Goal: Task Accomplishment & Management: Use online tool/utility

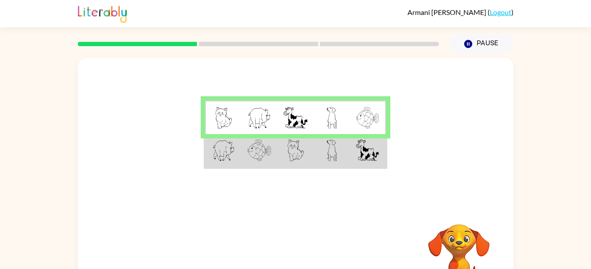
click at [270, 160] on td at bounding box center [259, 151] width 36 height 34
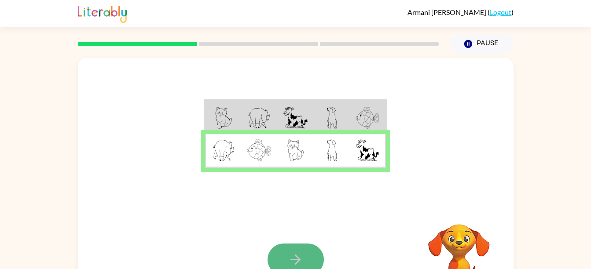
click at [311, 251] on button "button" at bounding box center [295, 260] width 56 height 32
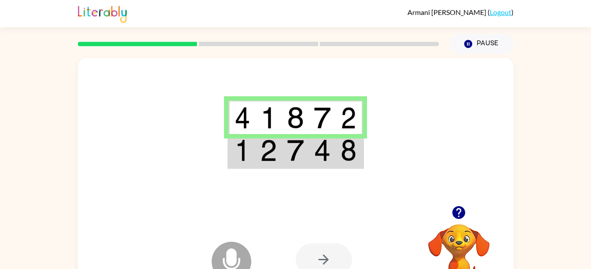
click at [278, 147] on td at bounding box center [268, 151] width 27 height 34
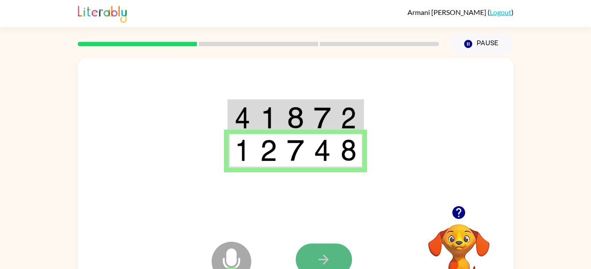
click at [310, 251] on button "button" at bounding box center [324, 260] width 56 height 32
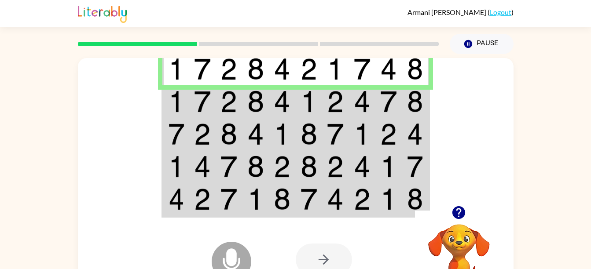
click at [256, 102] on img at bounding box center [255, 102] width 17 height 22
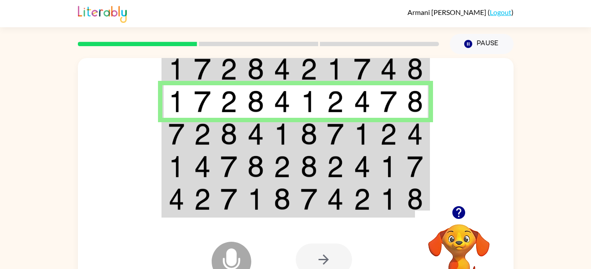
click at [250, 135] on img at bounding box center [255, 134] width 17 height 22
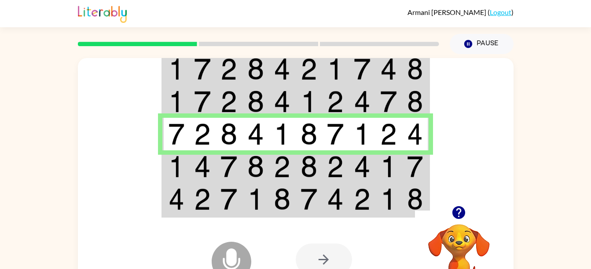
click at [193, 163] on td at bounding box center [202, 166] width 27 height 33
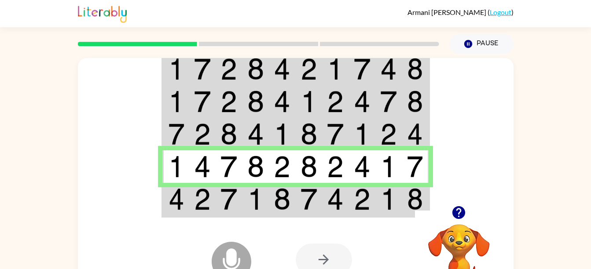
click at [241, 199] on td at bounding box center [229, 200] width 27 height 34
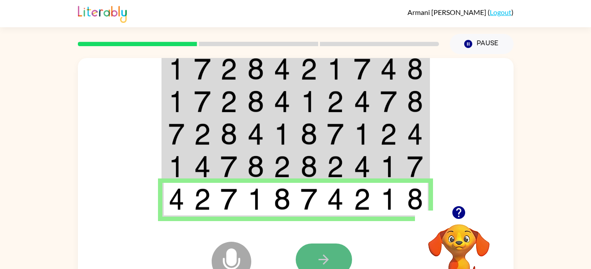
click at [331, 268] on button "button" at bounding box center [324, 260] width 56 height 32
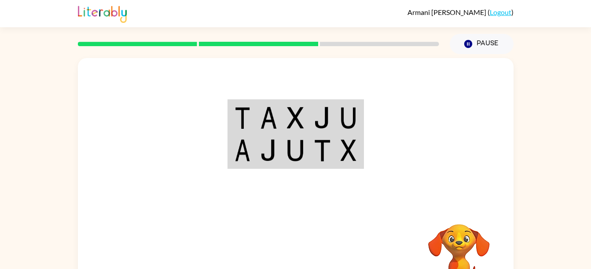
click at [334, 124] on td at bounding box center [322, 118] width 27 height 34
click at [300, 116] on img at bounding box center [295, 118] width 17 height 22
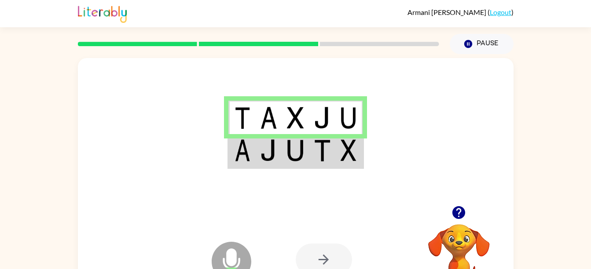
click at [324, 161] on img at bounding box center [322, 150] width 17 height 22
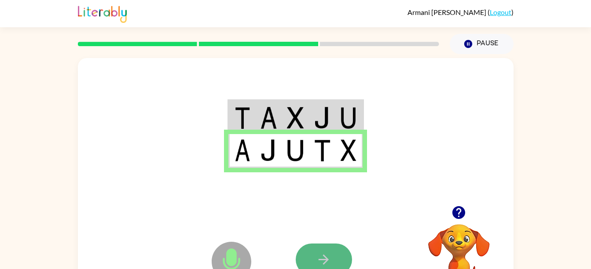
click at [326, 256] on icon "button" at bounding box center [323, 259] width 15 height 15
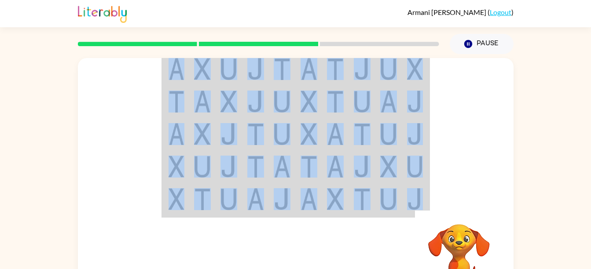
drag, startPoint x: 326, startPoint y: 256, endPoint x: 169, endPoint y: 66, distance: 246.2
click at [169, 66] on div "Your browser must support playing .mp4 files to use Literably. Please try using…" at bounding box center [295, 183] width 435 height 251
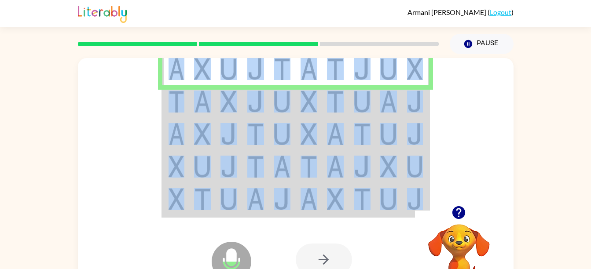
click at [188, 103] on td at bounding box center [175, 101] width 27 height 33
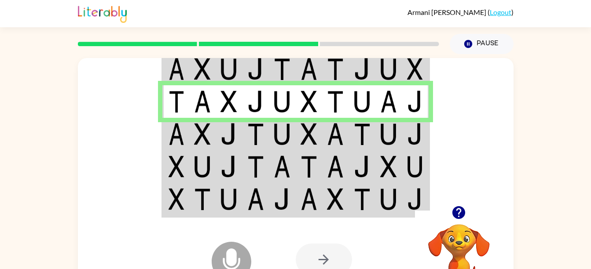
click at [183, 138] on img at bounding box center [176, 134] width 16 height 22
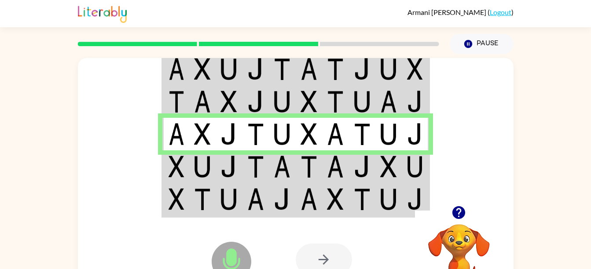
click at [172, 166] on img at bounding box center [176, 167] width 16 height 22
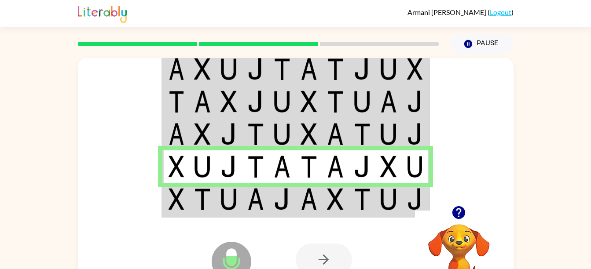
click at [240, 212] on icon at bounding box center [231, 242] width 22 height 66
click at [227, 202] on img at bounding box center [228, 199] width 17 height 22
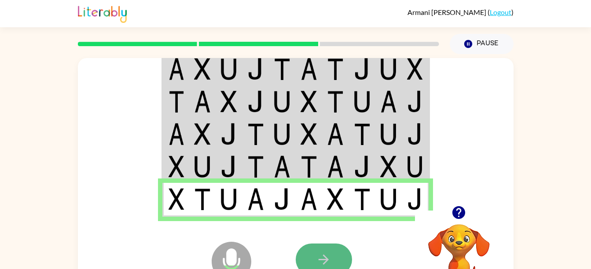
click at [316, 258] on icon "button" at bounding box center [323, 259] width 15 height 15
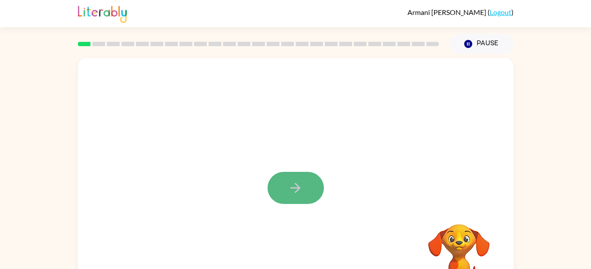
click at [304, 197] on button "button" at bounding box center [295, 188] width 56 height 32
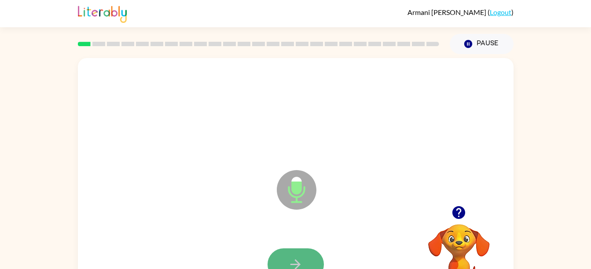
click at [300, 260] on icon "button" at bounding box center [295, 264] width 15 height 15
click at [297, 255] on button "button" at bounding box center [295, 265] width 56 height 32
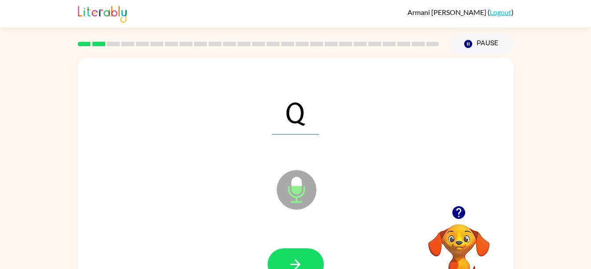
click at [297, 255] on button "button" at bounding box center [295, 265] width 56 height 32
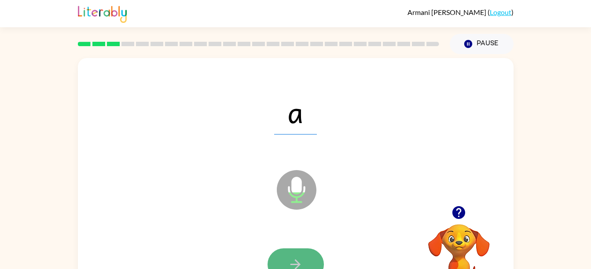
click at [298, 256] on button "button" at bounding box center [295, 265] width 56 height 32
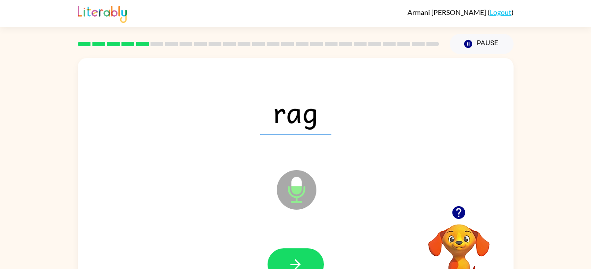
click at [298, 256] on button "button" at bounding box center [295, 265] width 56 height 32
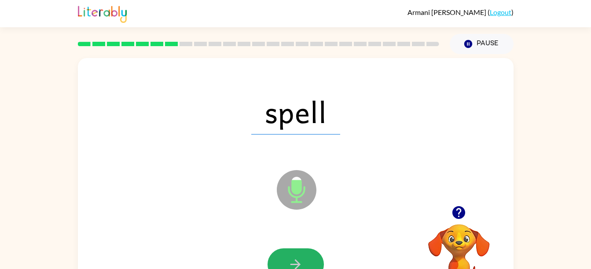
click at [298, 256] on button "button" at bounding box center [295, 265] width 56 height 32
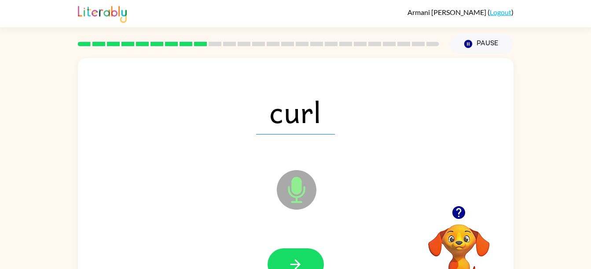
click at [298, 256] on button "button" at bounding box center [295, 265] width 56 height 32
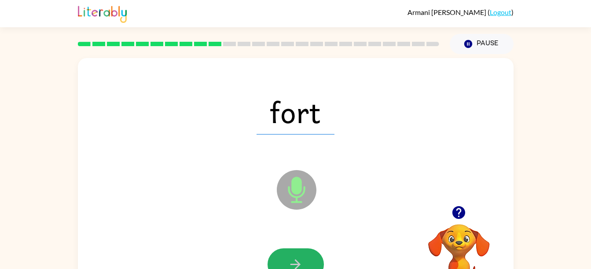
click at [298, 256] on button "button" at bounding box center [295, 265] width 56 height 32
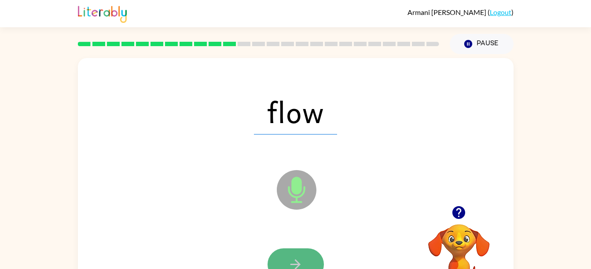
click at [296, 249] on button "button" at bounding box center [295, 265] width 56 height 32
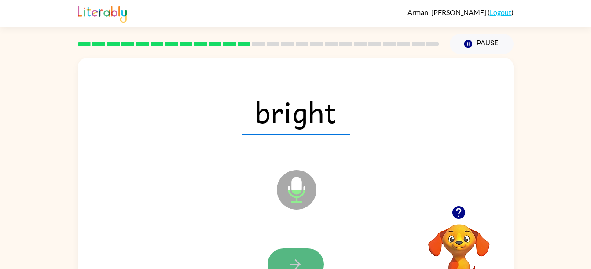
click at [296, 249] on button "button" at bounding box center [295, 265] width 56 height 32
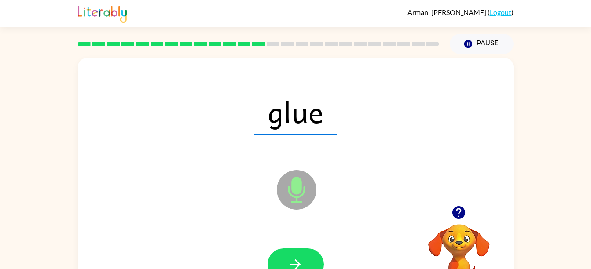
click at [296, 249] on button "button" at bounding box center [295, 265] width 56 height 32
click at [296, 243] on div at bounding box center [296, 265] width 418 height 72
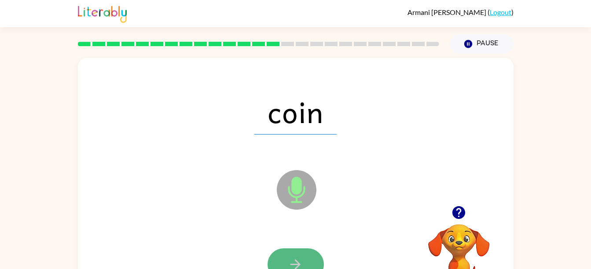
click at [294, 256] on button "button" at bounding box center [295, 265] width 56 height 32
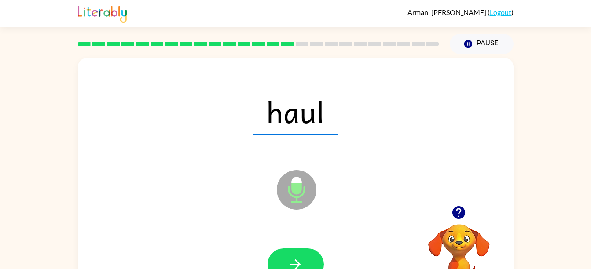
drag, startPoint x: 294, startPoint y: 254, endPoint x: 241, endPoint y: 239, distance: 54.4
click at [241, 239] on div at bounding box center [296, 265] width 418 height 72
click at [291, 252] on button "button" at bounding box center [295, 265] width 56 height 32
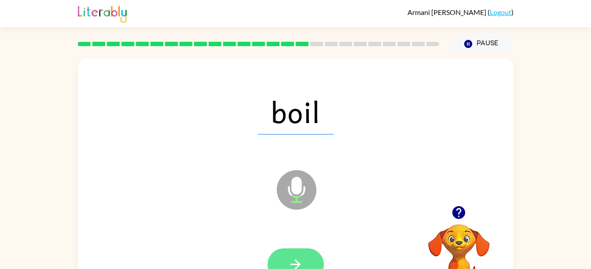
click at [302, 267] on icon "button" at bounding box center [295, 264] width 15 height 15
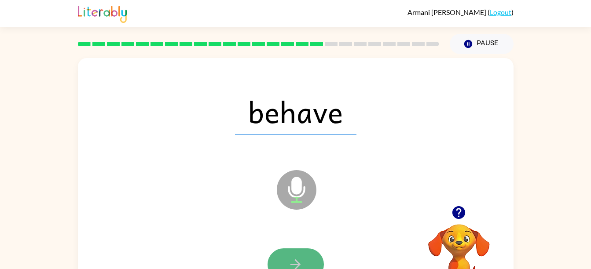
click at [291, 259] on icon "button" at bounding box center [295, 264] width 15 height 15
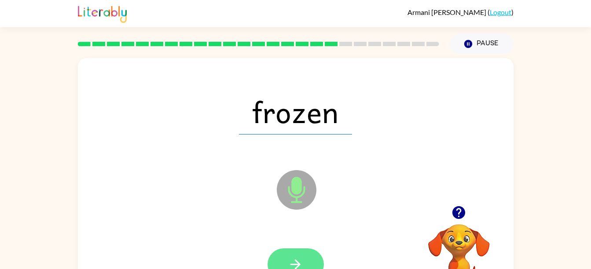
click at [288, 262] on icon "button" at bounding box center [295, 264] width 15 height 15
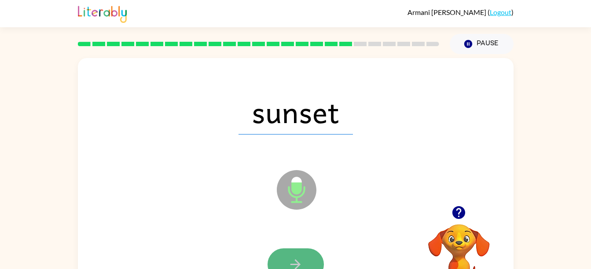
click at [301, 258] on icon "button" at bounding box center [295, 264] width 15 height 15
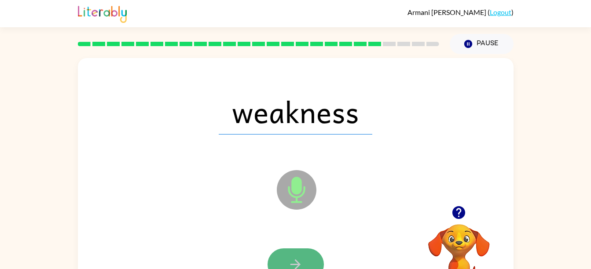
click at [297, 258] on icon "button" at bounding box center [295, 264] width 15 height 15
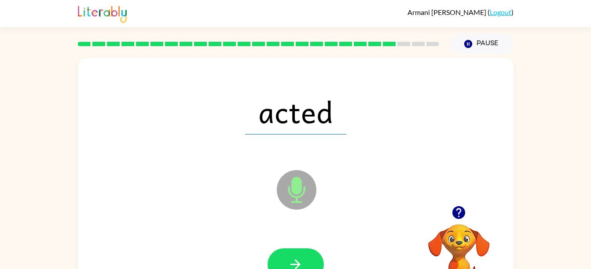
click at [297, 258] on icon "button" at bounding box center [295, 264] width 15 height 15
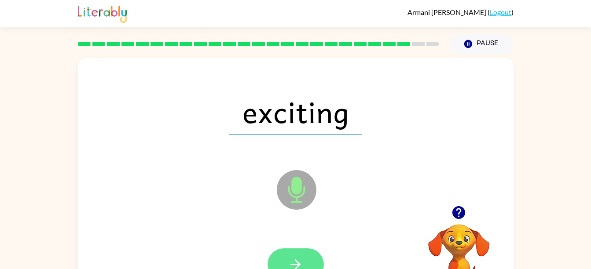
click at [304, 262] on button "button" at bounding box center [295, 265] width 56 height 32
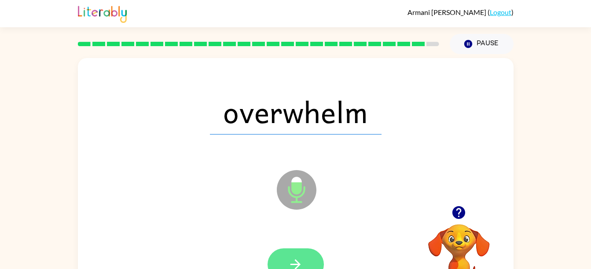
click at [290, 255] on button "button" at bounding box center [295, 265] width 56 height 32
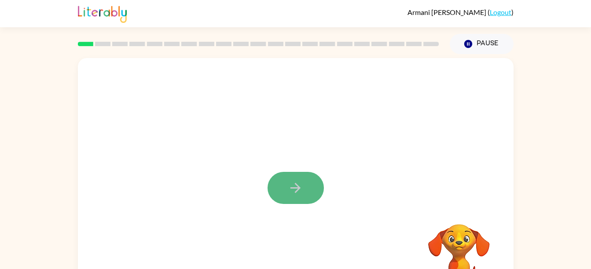
click at [319, 192] on button "button" at bounding box center [295, 188] width 56 height 32
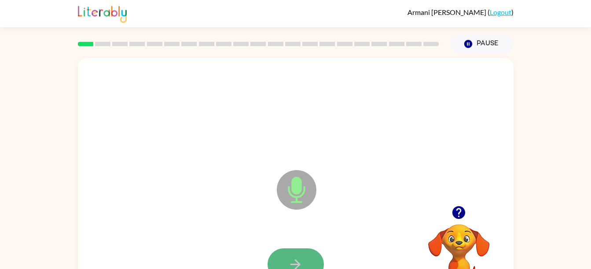
click at [303, 257] on button "button" at bounding box center [295, 265] width 56 height 32
click at [312, 258] on button "button" at bounding box center [295, 265] width 56 height 32
click at [299, 259] on icon "button" at bounding box center [295, 264] width 15 height 15
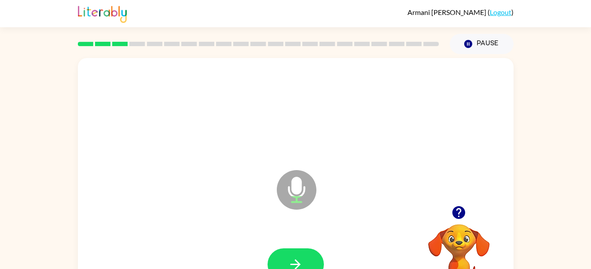
click at [299, 259] on icon "button" at bounding box center [295, 264] width 15 height 15
drag, startPoint x: 299, startPoint y: 259, endPoint x: 294, endPoint y: 245, distance: 13.9
click at [294, 245] on div at bounding box center [296, 265] width 418 height 72
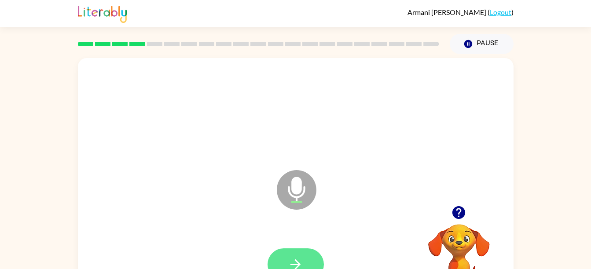
click at [293, 252] on button "button" at bounding box center [295, 265] width 56 height 32
click at [297, 260] on icon "button" at bounding box center [295, 264] width 15 height 15
click at [292, 249] on button "button" at bounding box center [295, 265] width 56 height 32
click at [409, 206] on div "Microphone The Microphone is here when it is your turn to talk" at bounding box center [295, 183] width 435 height 251
click at [456, 212] on icon "button" at bounding box center [458, 212] width 13 height 13
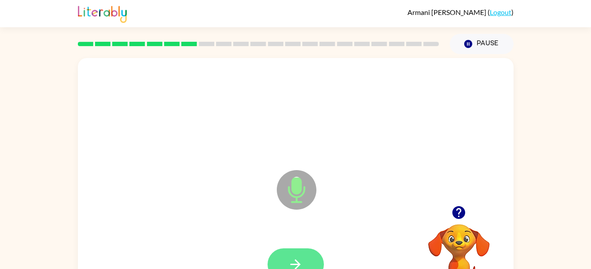
click at [301, 258] on icon "button" at bounding box center [295, 264] width 15 height 15
drag, startPoint x: 303, startPoint y: 252, endPoint x: 302, endPoint y: 244, distance: 7.5
click at [302, 244] on div at bounding box center [296, 265] width 418 height 72
click at [296, 259] on icon "button" at bounding box center [295, 264] width 15 height 15
drag, startPoint x: 296, startPoint y: 259, endPoint x: 251, endPoint y: 201, distance: 73.6
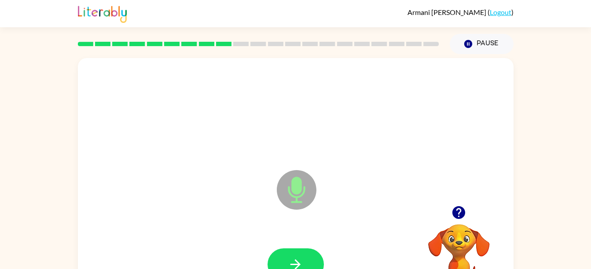
click at [251, 201] on div "Microphone The Microphone is here when it is your turn to talk" at bounding box center [295, 183] width 435 height 251
click at [302, 249] on button "button" at bounding box center [295, 265] width 56 height 32
click at [296, 264] on icon "button" at bounding box center [295, 265] width 10 height 10
click at [296, 263] on icon "button" at bounding box center [295, 264] width 15 height 15
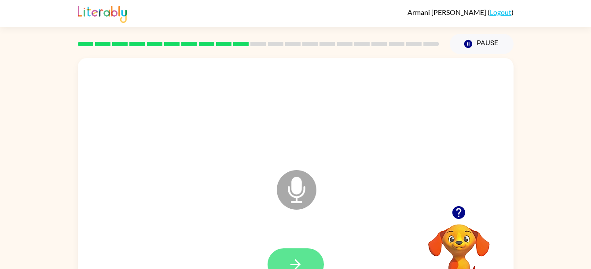
click at [299, 261] on icon "button" at bounding box center [295, 264] width 15 height 15
click at [300, 261] on icon "button" at bounding box center [295, 264] width 15 height 15
click at [300, 260] on icon "button" at bounding box center [295, 264] width 15 height 15
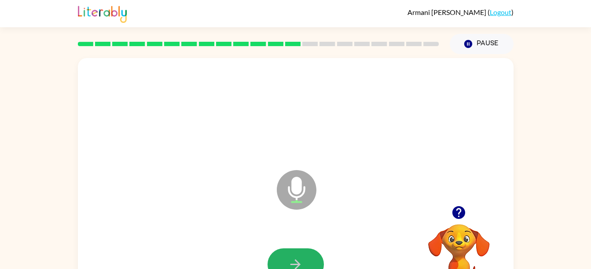
click at [300, 260] on icon "button" at bounding box center [295, 264] width 15 height 15
drag, startPoint x: 300, startPoint y: 260, endPoint x: 171, endPoint y: 205, distance: 139.9
click at [171, 205] on div "Microphone The Microphone is here when it is your turn to talk" at bounding box center [295, 183] width 435 height 251
click at [283, 259] on button "button" at bounding box center [295, 265] width 56 height 32
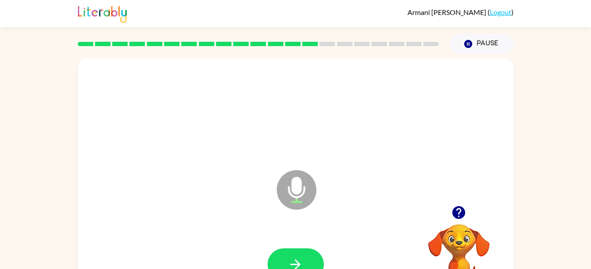
drag, startPoint x: 279, startPoint y: 235, endPoint x: 275, endPoint y: 233, distance: 4.7
click at [275, 233] on div "Microphone The Microphone is here when it is your turn to talk" at bounding box center [295, 183] width 435 height 251
click at [281, 261] on button "button" at bounding box center [295, 265] width 56 height 32
click at [307, 260] on button "button" at bounding box center [295, 265] width 56 height 32
click at [307, 259] on button "button" at bounding box center [295, 265] width 56 height 32
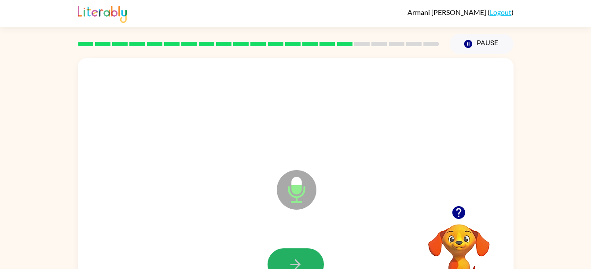
click at [307, 259] on button "button" at bounding box center [295, 265] width 56 height 32
click at [306, 255] on button "button" at bounding box center [295, 265] width 56 height 32
click at [455, 208] on icon "button" at bounding box center [458, 212] width 13 height 13
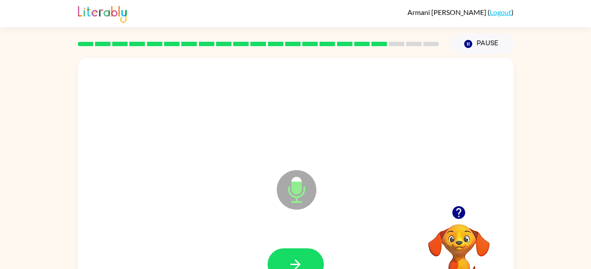
click at [314, 258] on button "button" at bounding box center [295, 265] width 56 height 32
click at [313, 258] on button "button" at bounding box center [295, 265] width 56 height 32
click at [293, 257] on icon "button" at bounding box center [295, 264] width 15 height 15
click at [292, 253] on button "button" at bounding box center [295, 265] width 56 height 32
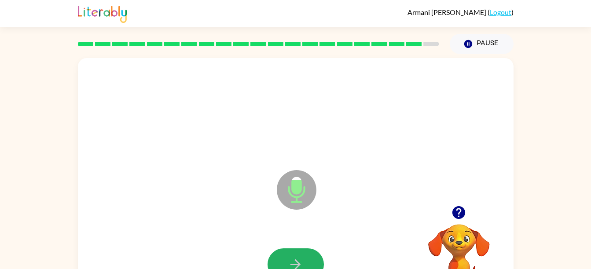
click at [292, 253] on button "button" at bounding box center [295, 265] width 56 height 32
